Goal: Information Seeking & Learning: Learn about a topic

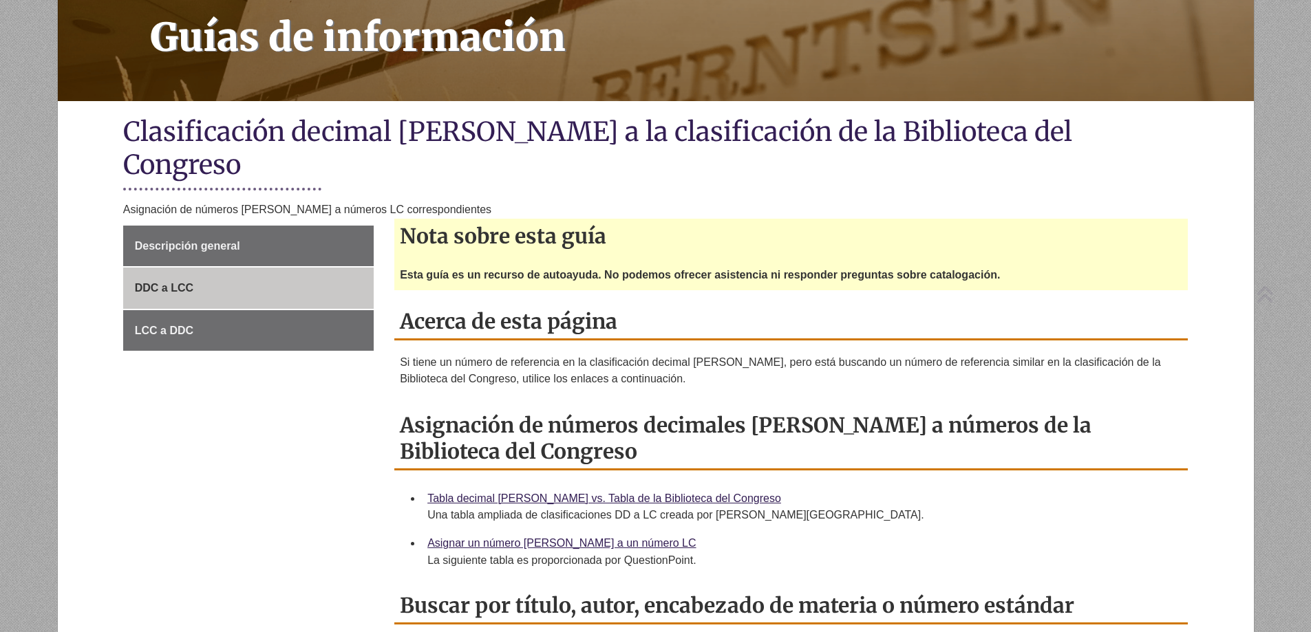
scroll to position [206, 0]
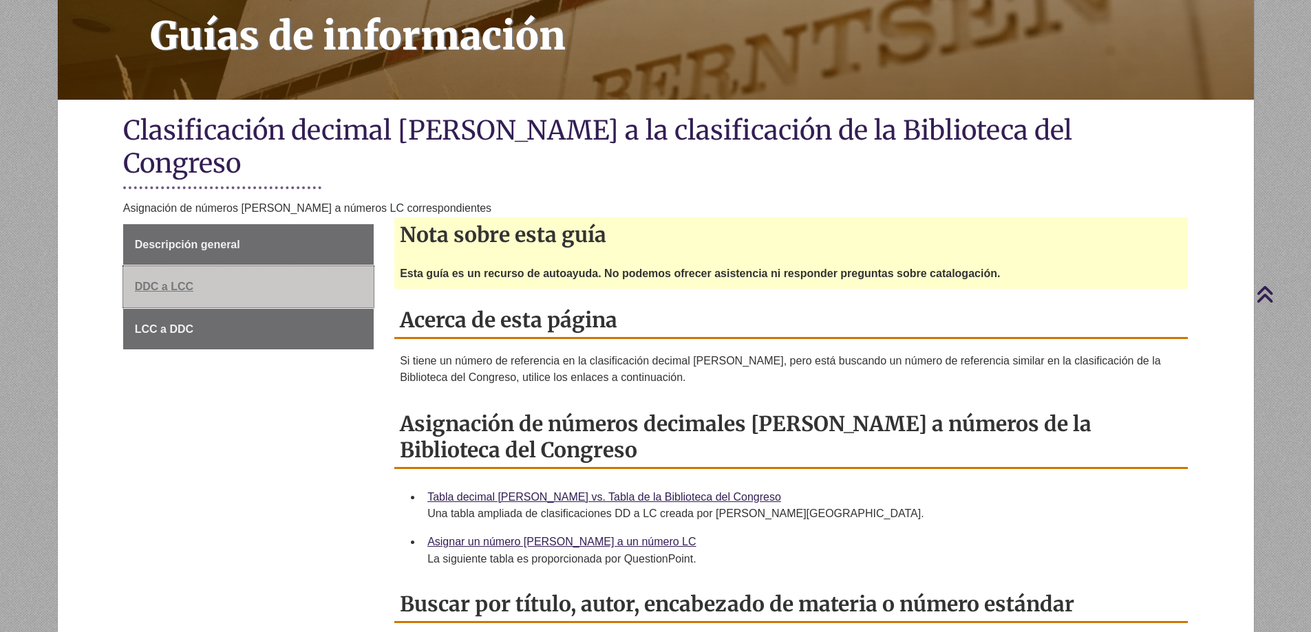
click at [162, 281] on font "DDC a LCC" at bounding box center [164, 287] width 58 height 12
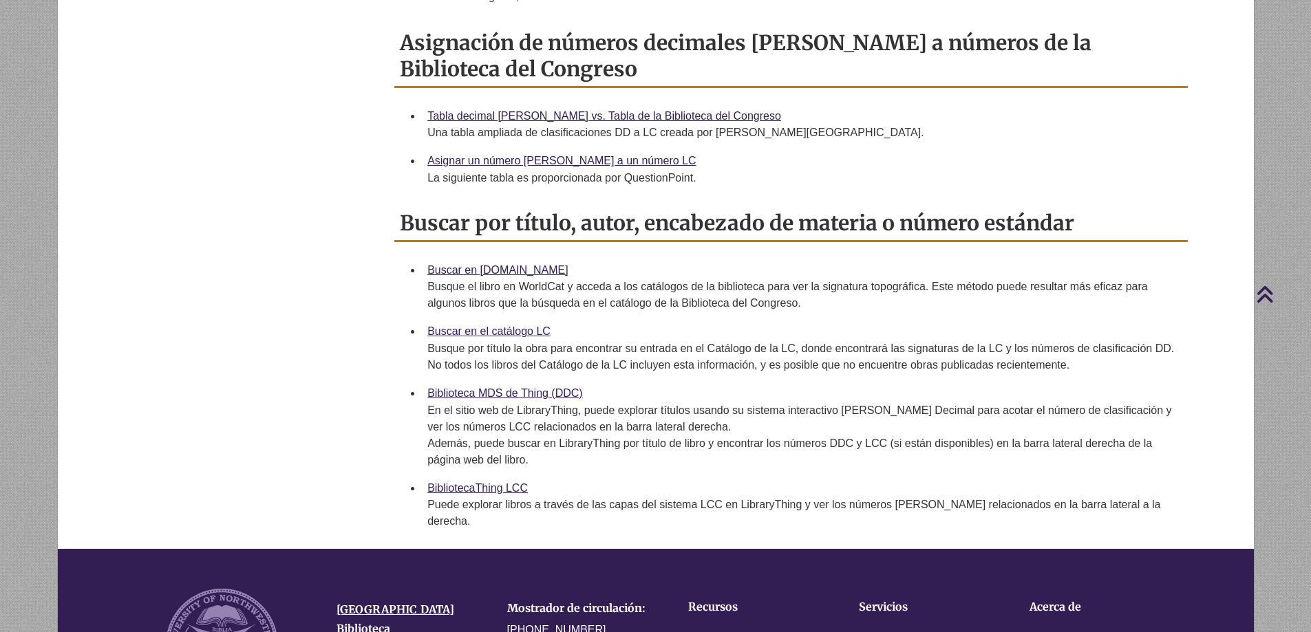
scroll to position [688, 0]
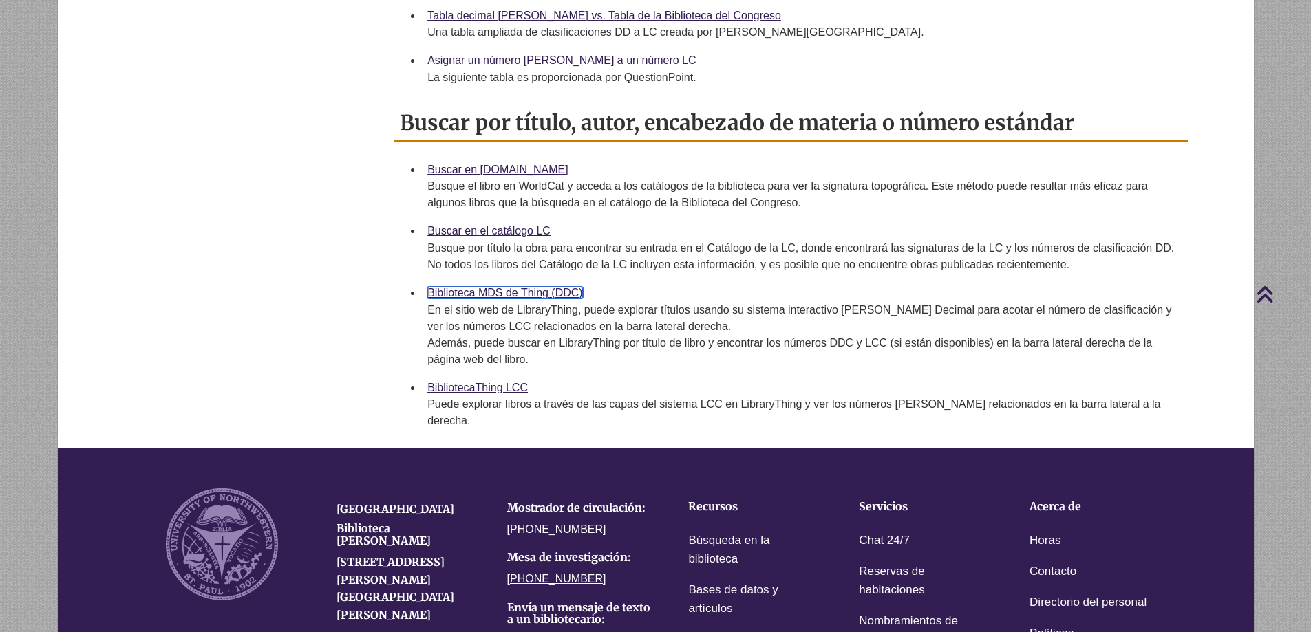
click at [520, 287] on font "Biblioteca MDS de Thing (DDC)" at bounding box center [505, 293] width 156 height 12
click at [480, 382] on font "BibliotecaThing LCC" at bounding box center [477, 388] width 100 height 12
click at [472, 225] on font "Buscar en el catálogo LC" at bounding box center [488, 231] width 123 height 12
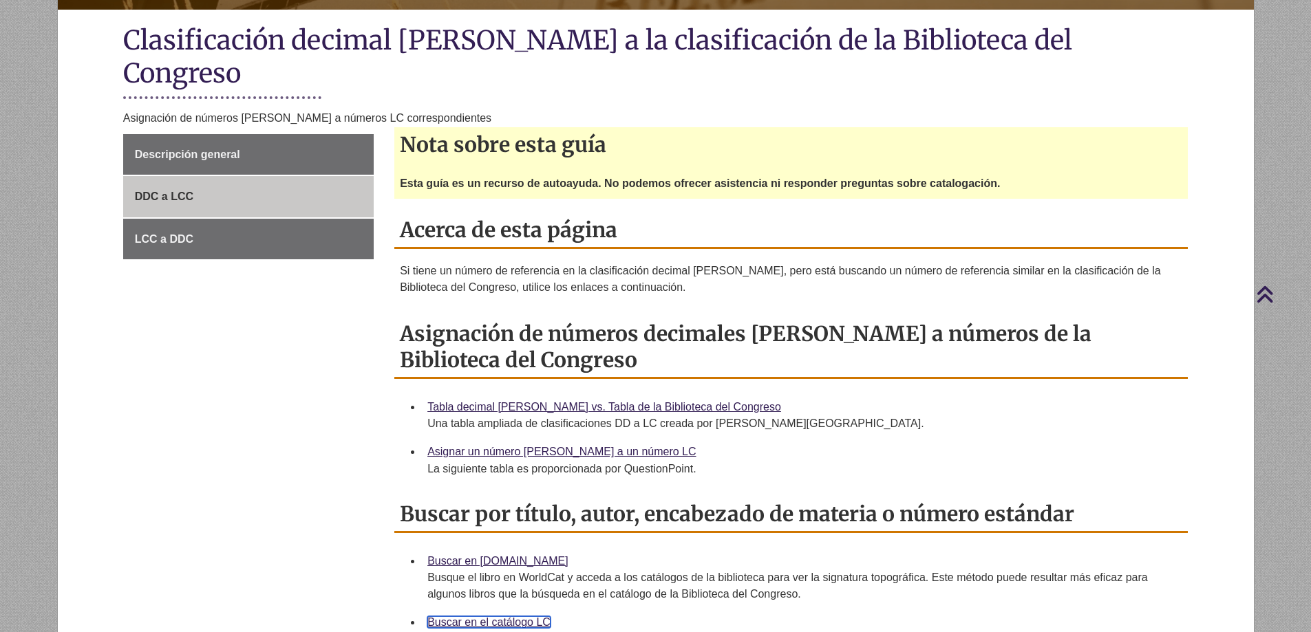
scroll to position [275, 0]
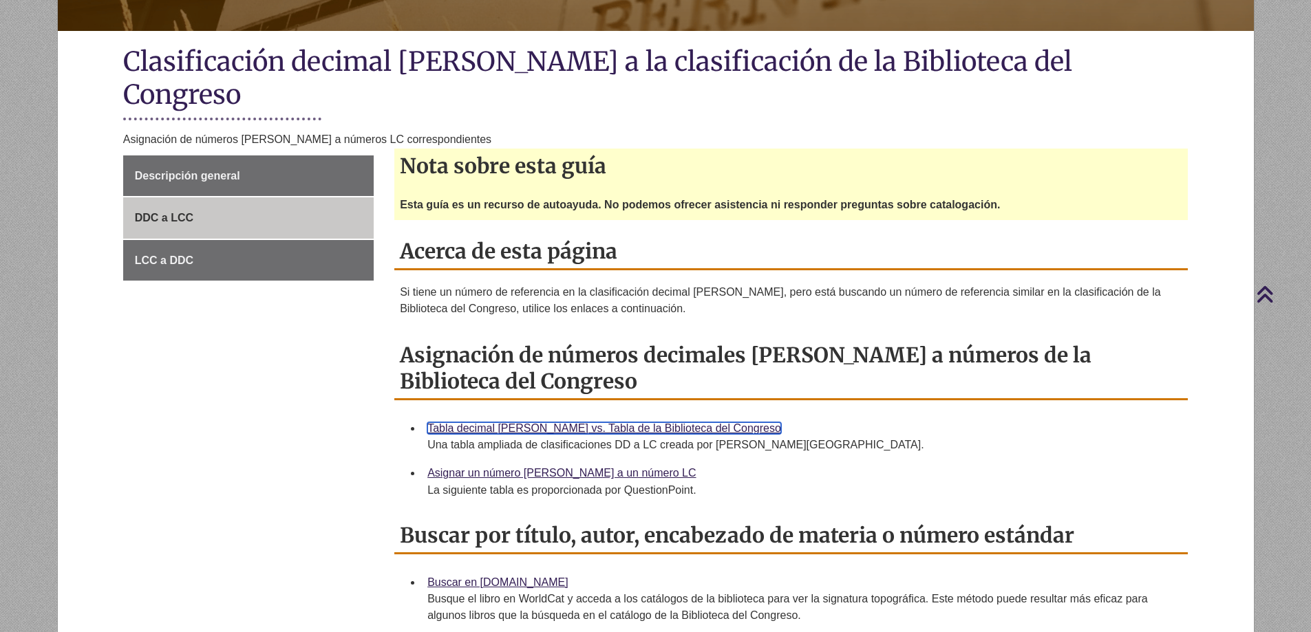
click at [528, 422] on font "Tabla decimal [PERSON_NAME] vs. Tabla de la Biblioteca del Congreso" at bounding box center [604, 428] width 354 height 12
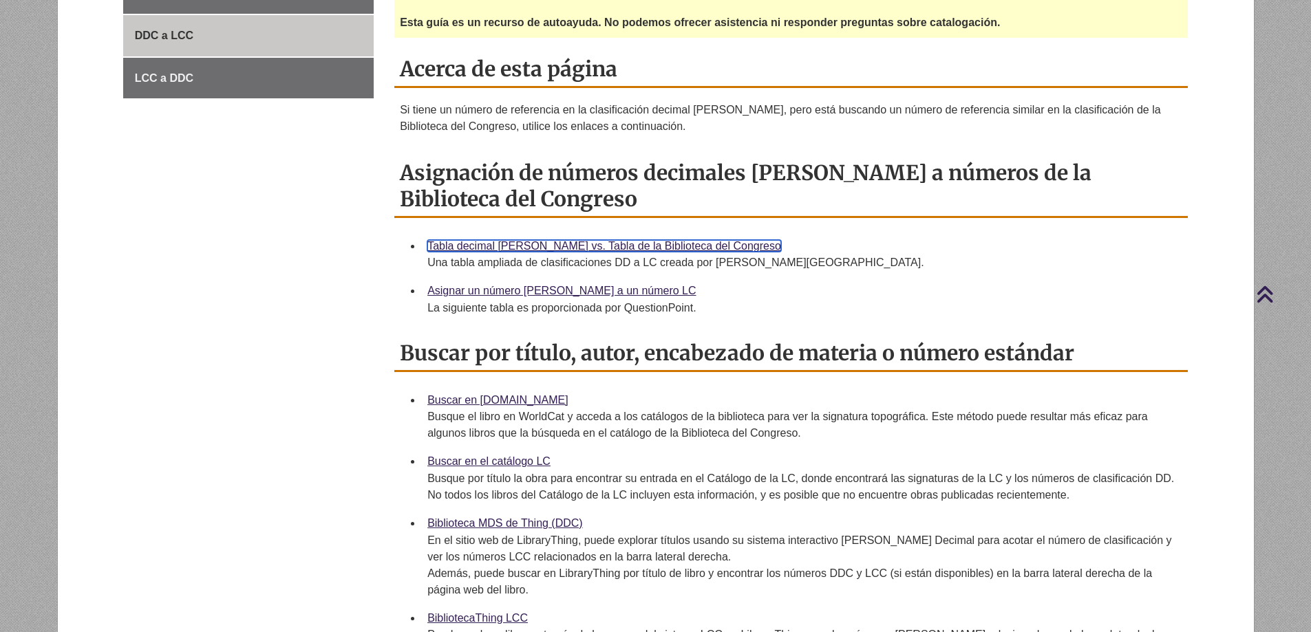
scroll to position [482, 0]
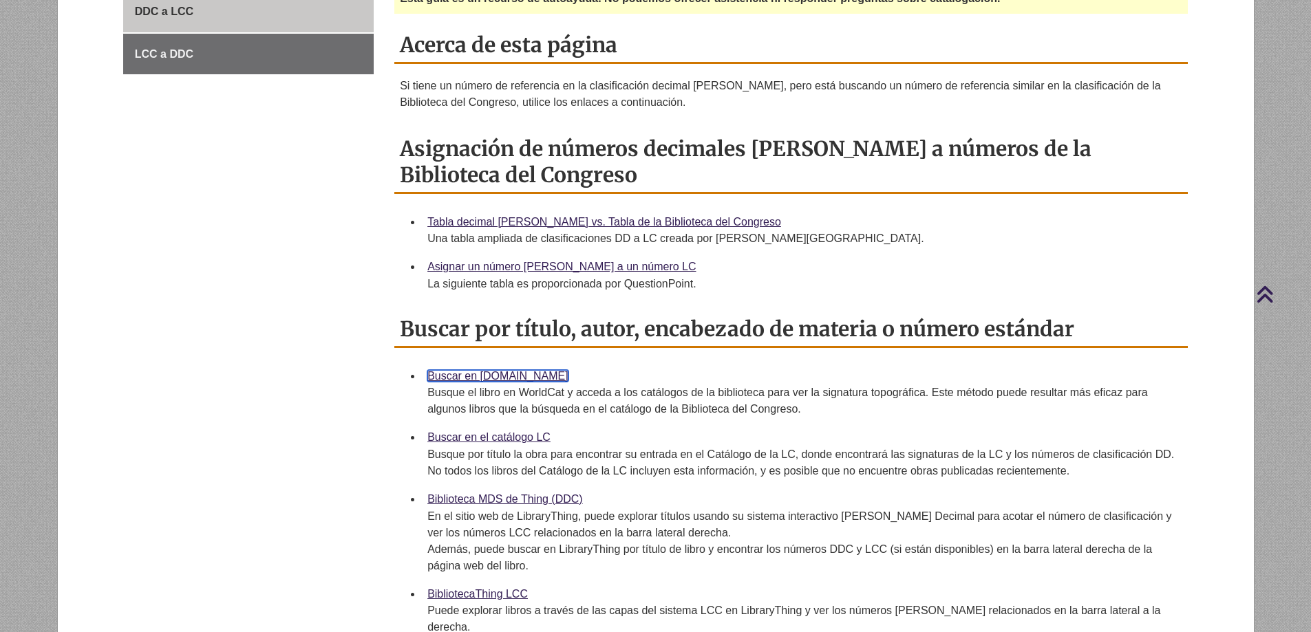
click at [473, 370] on font "Buscar en [DOMAIN_NAME]" at bounding box center [497, 376] width 141 height 12
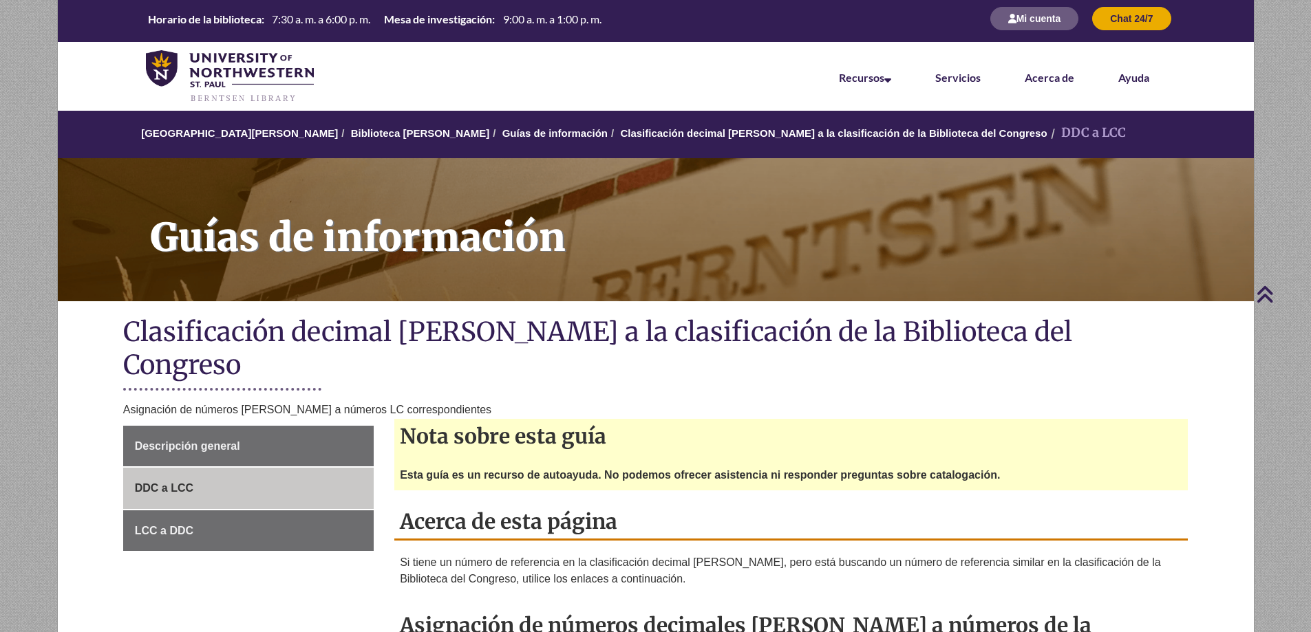
scroll to position [0, 0]
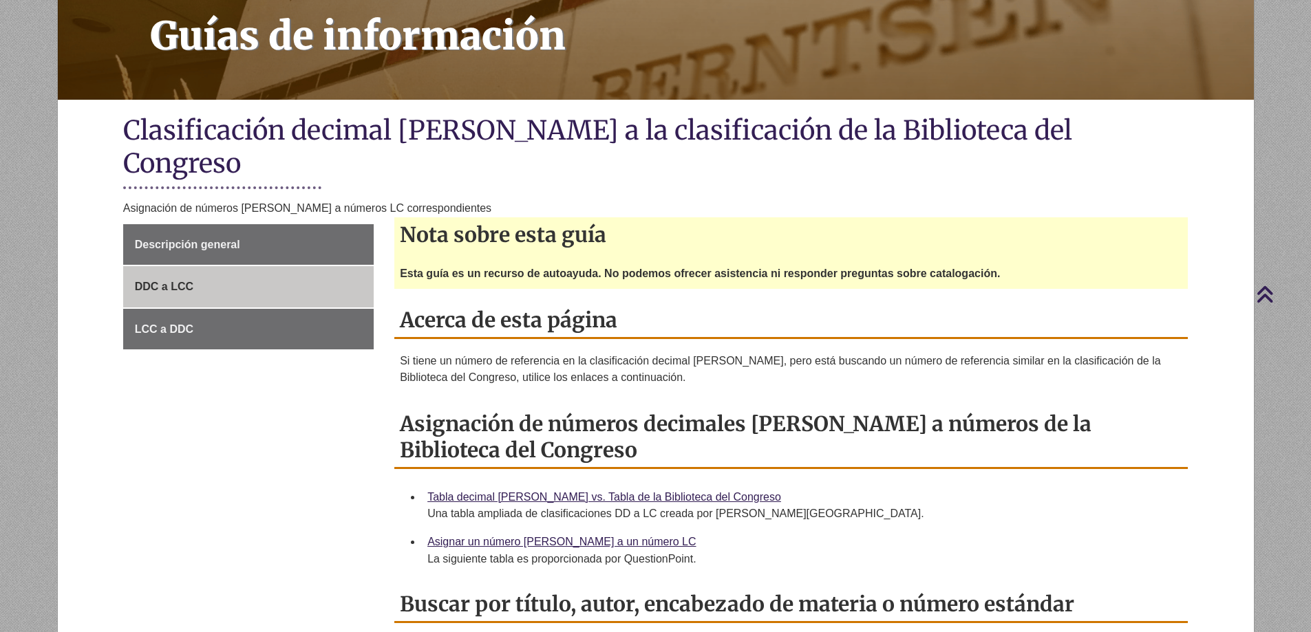
scroll to position [206, 0]
click at [467, 491] on font "Tabla decimal [PERSON_NAME] vs. Tabla de la Biblioteca del Congreso" at bounding box center [604, 497] width 354 height 12
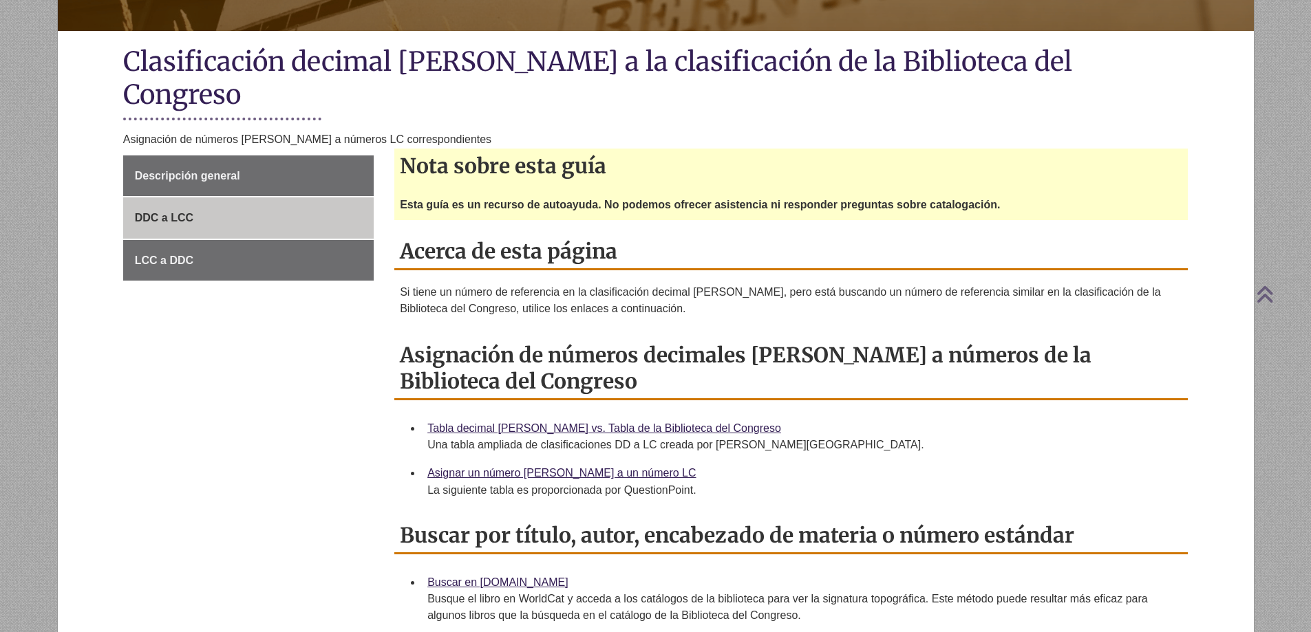
scroll to position [275, 0]
click at [464, 422] on font "Tabla decimal [PERSON_NAME] vs. Tabla de la Biblioteca del Congreso" at bounding box center [604, 428] width 354 height 12
